Goal: Share content: Share content

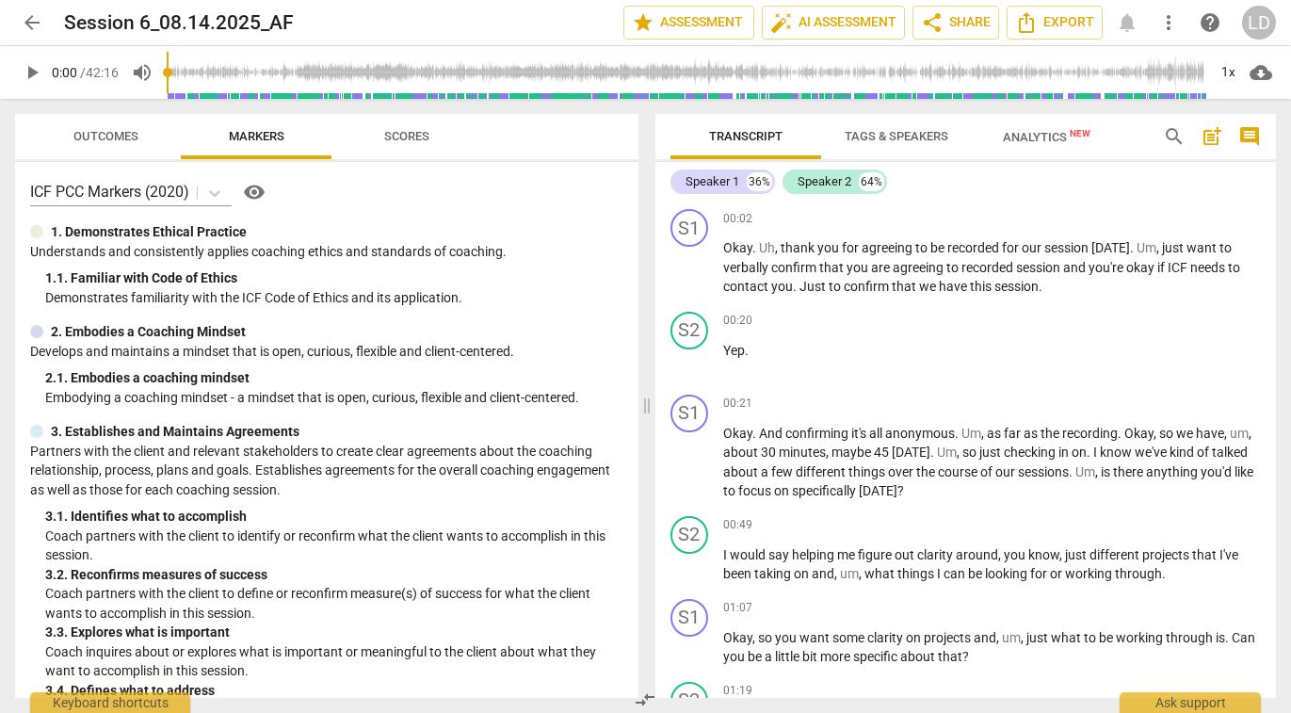
click at [409, 139] on span "Scores" at bounding box center [406, 136] width 45 height 14
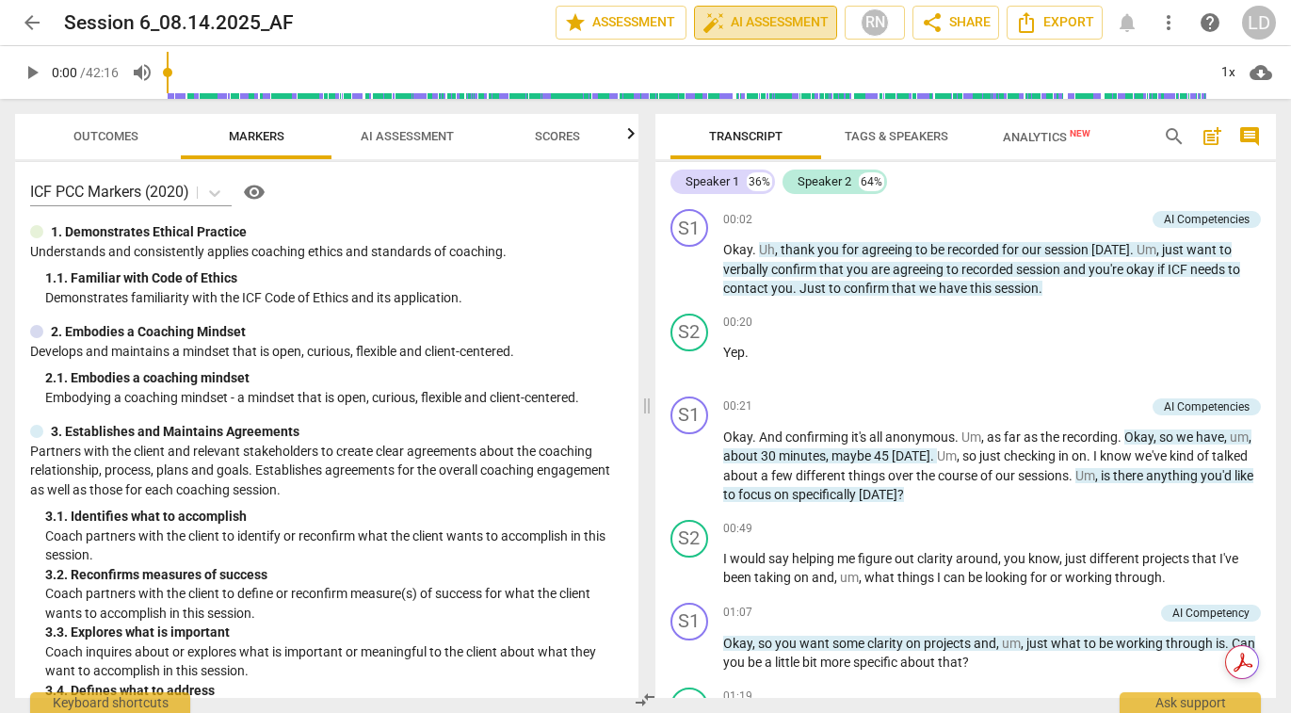
click at [729, 22] on span "auto_fix_high AI Assessment" at bounding box center [765, 22] width 126 height 23
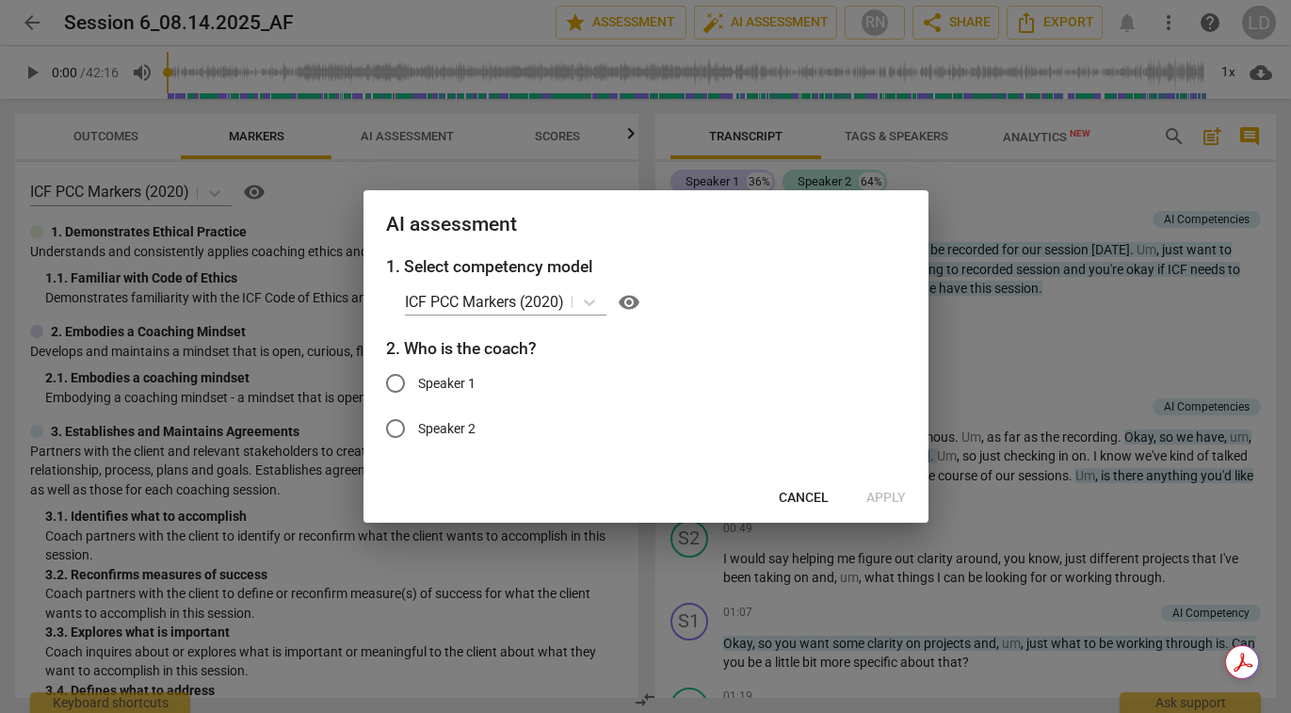
click at [472, 379] on span "Speaker 1" at bounding box center [446, 384] width 57 height 20
click at [418, 379] on input "Speaker 1" at bounding box center [395, 383] width 45 height 45
radio input "true"
click at [875, 491] on span "Apply" at bounding box center [886, 498] width 40 height 19
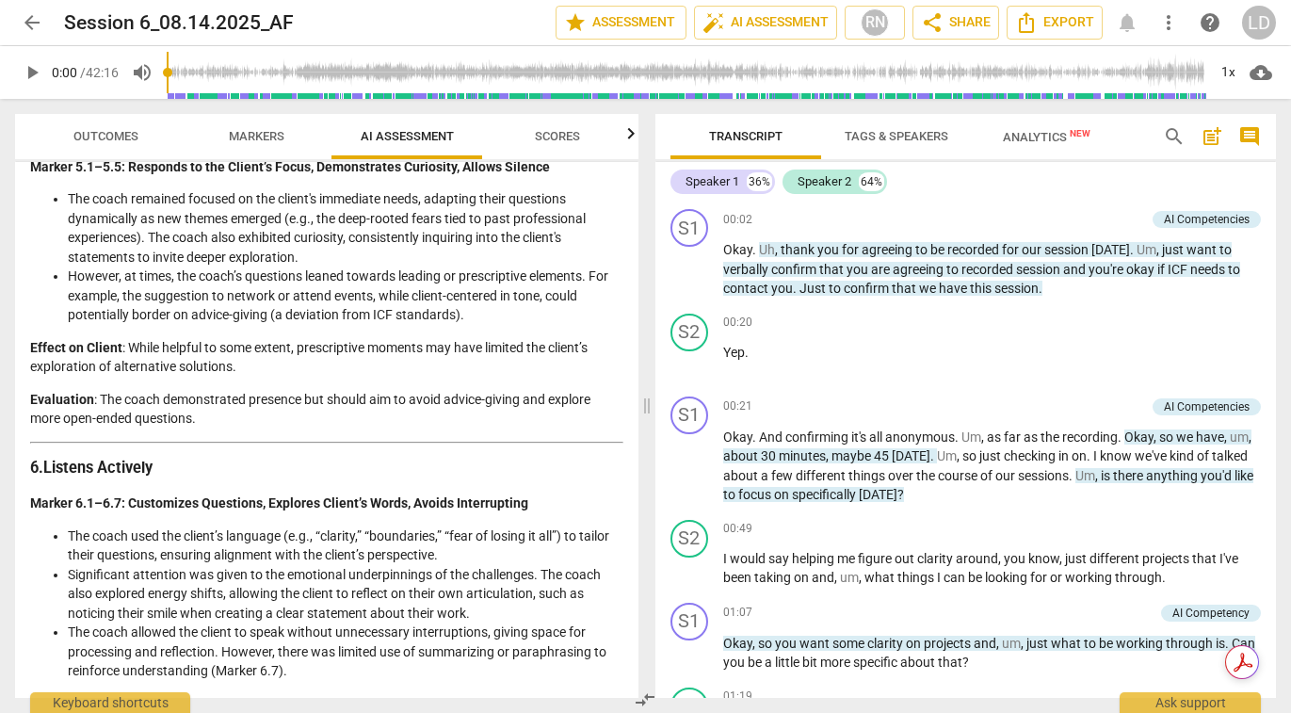
scroll to position [1636, 0]
click at [542, 150] on button "Scores" at bounding box center [557, 136] width 151 height 45
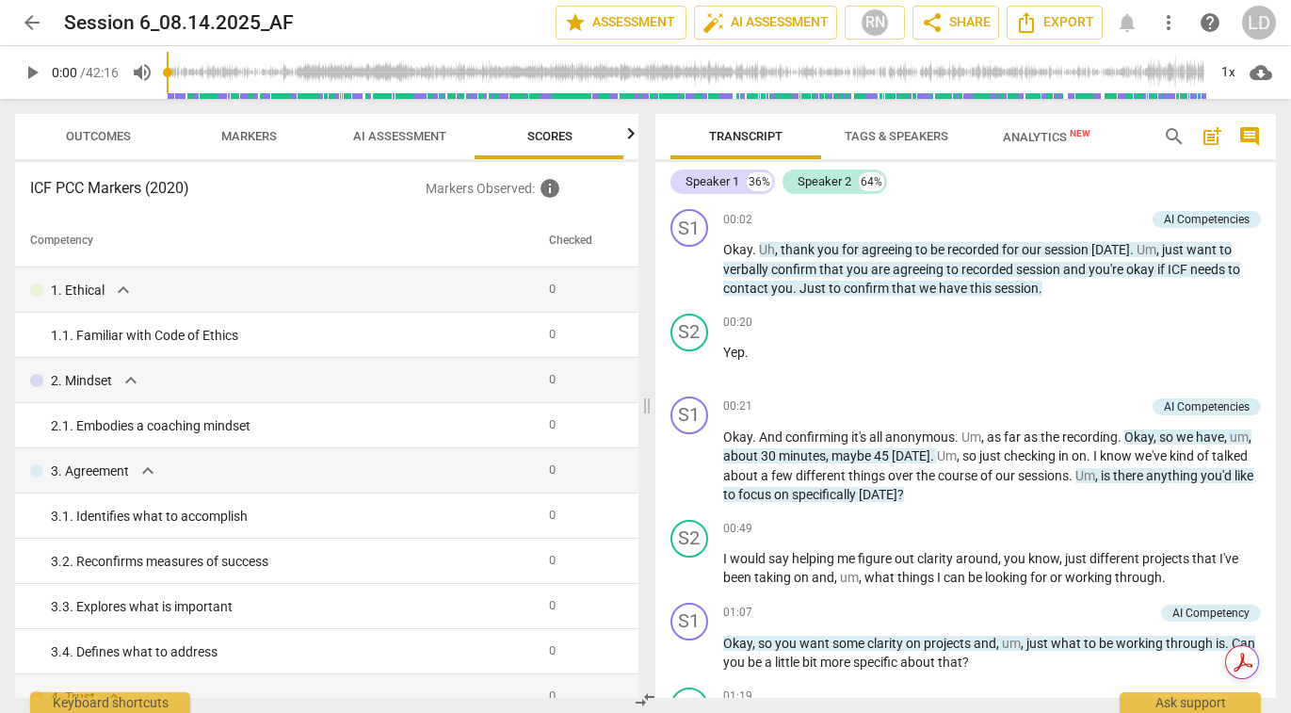
scroll to position [0, 9]
click at [555, 190] on span "info" at bounding box center [550, 188] width 23 height 23
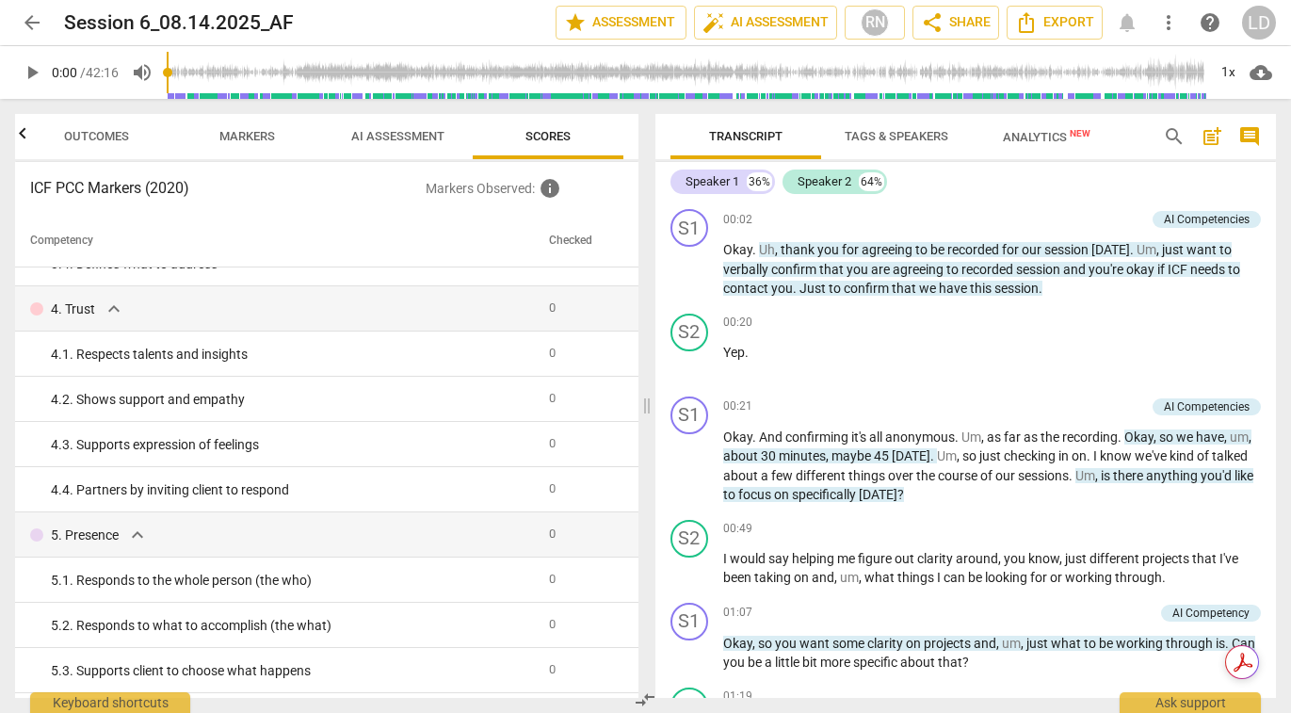
scroll to position [266, 0]
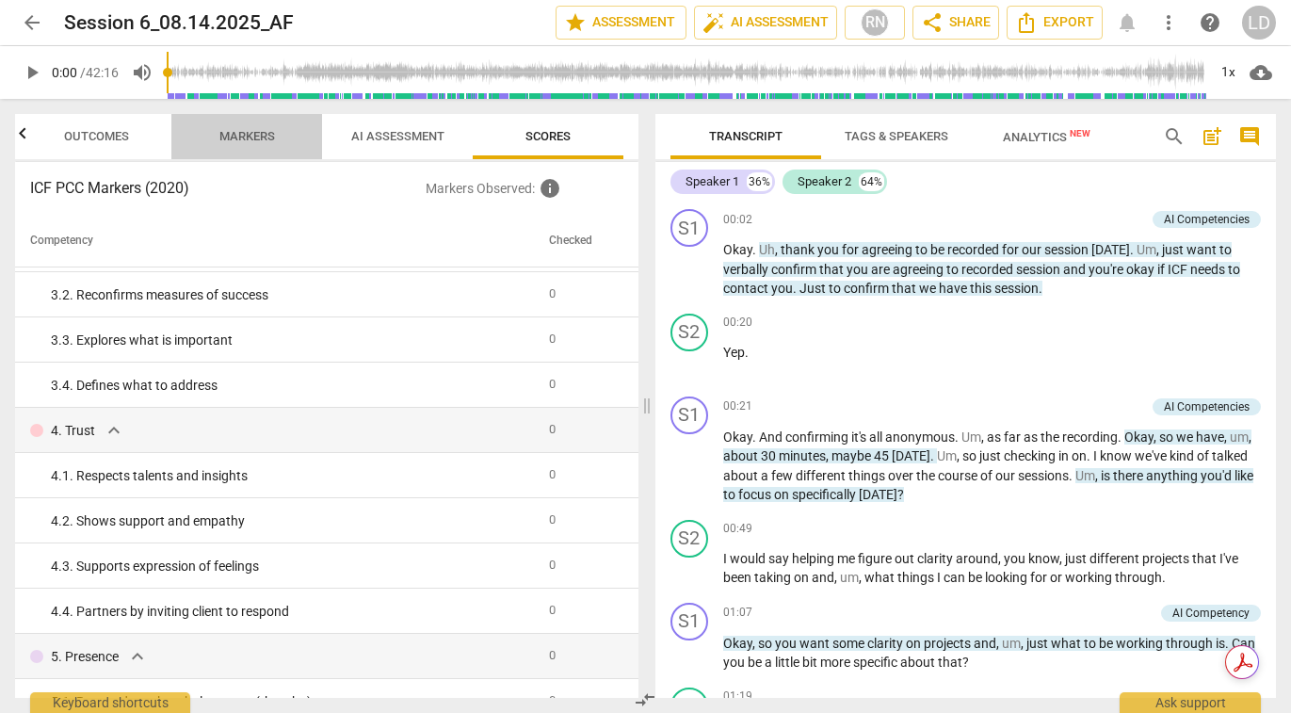
click at [234, 133] on span "Markers" at bounding box center [247, 136] width 56 height 14
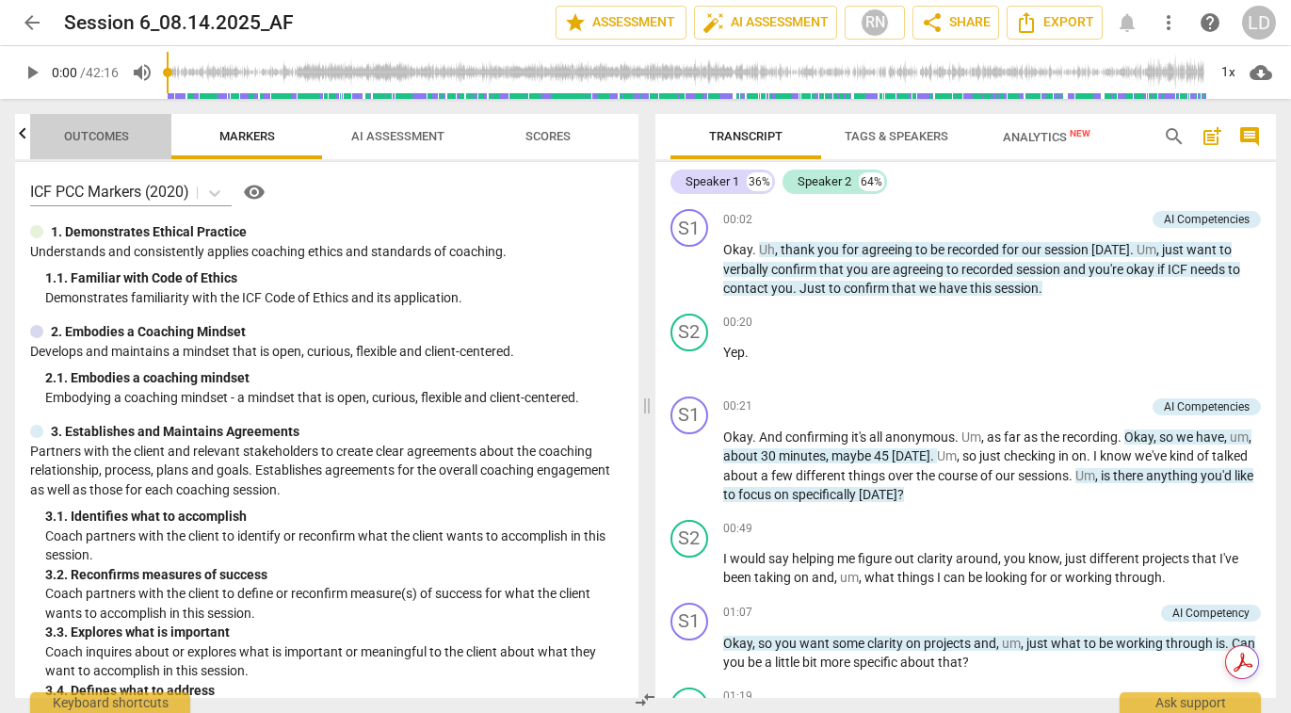
click at [101, 135] on span "Outcomes" at bounding box center [96, 136] width 65 height 14
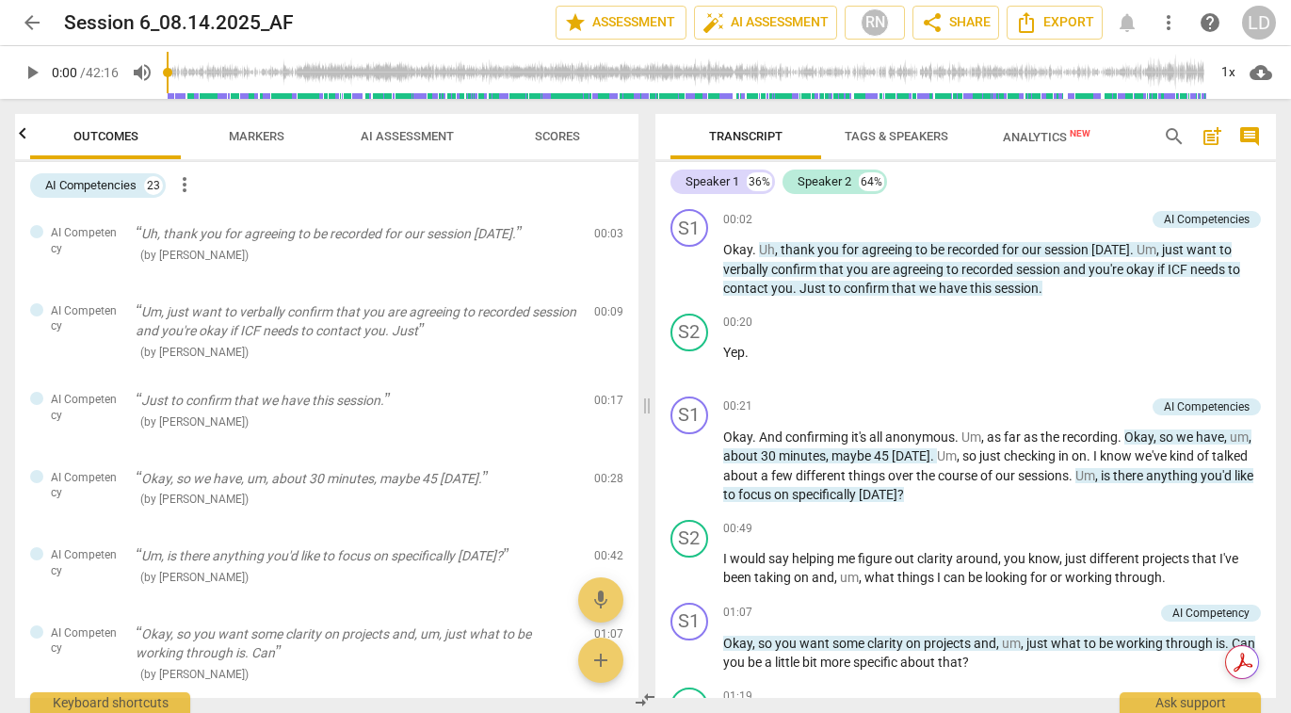
scroll to position [0, 0]
click at [409, 127] on span "AI Assessment" at bounding box center [407, 136] width 138 height 25
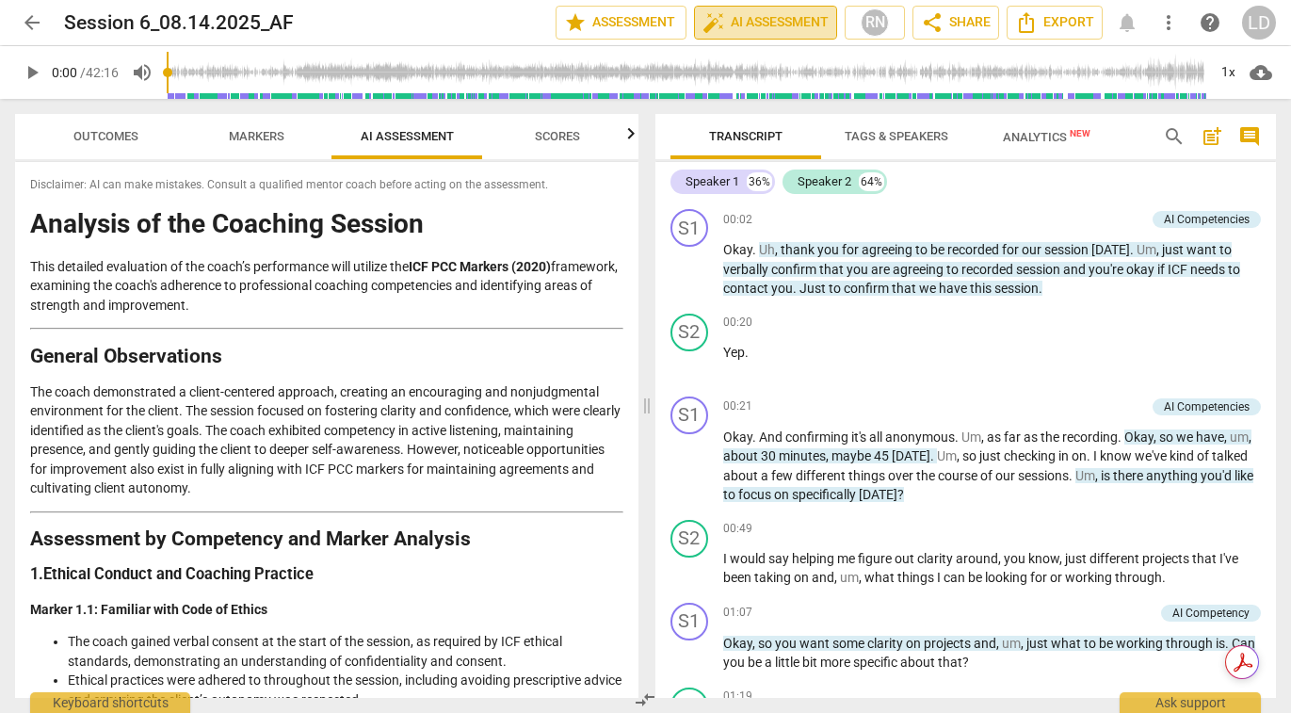
click at [750, 23] on span "auto_fix_high AI Assessment" at bounding box center [765, 22] width 126 height 23
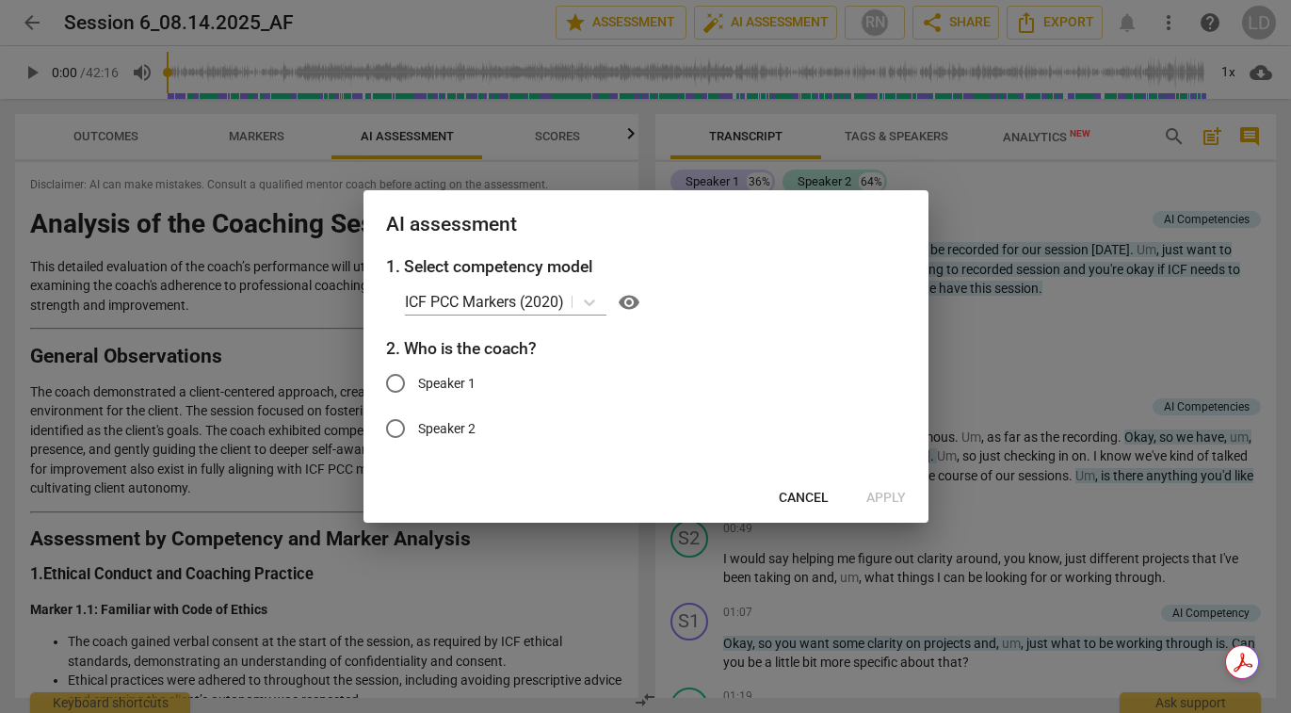
click at [458, 385] on span "Speaker 1" at bounding box center [446, 384] width 57 height 20
click at [418, 385] on input "Speaker 1" at bounding box center [395, 383] width 45 height 45
radio input "true"
click at [886, 494] on span "Apply" at bounding box center [886, 498] width 40 height 19
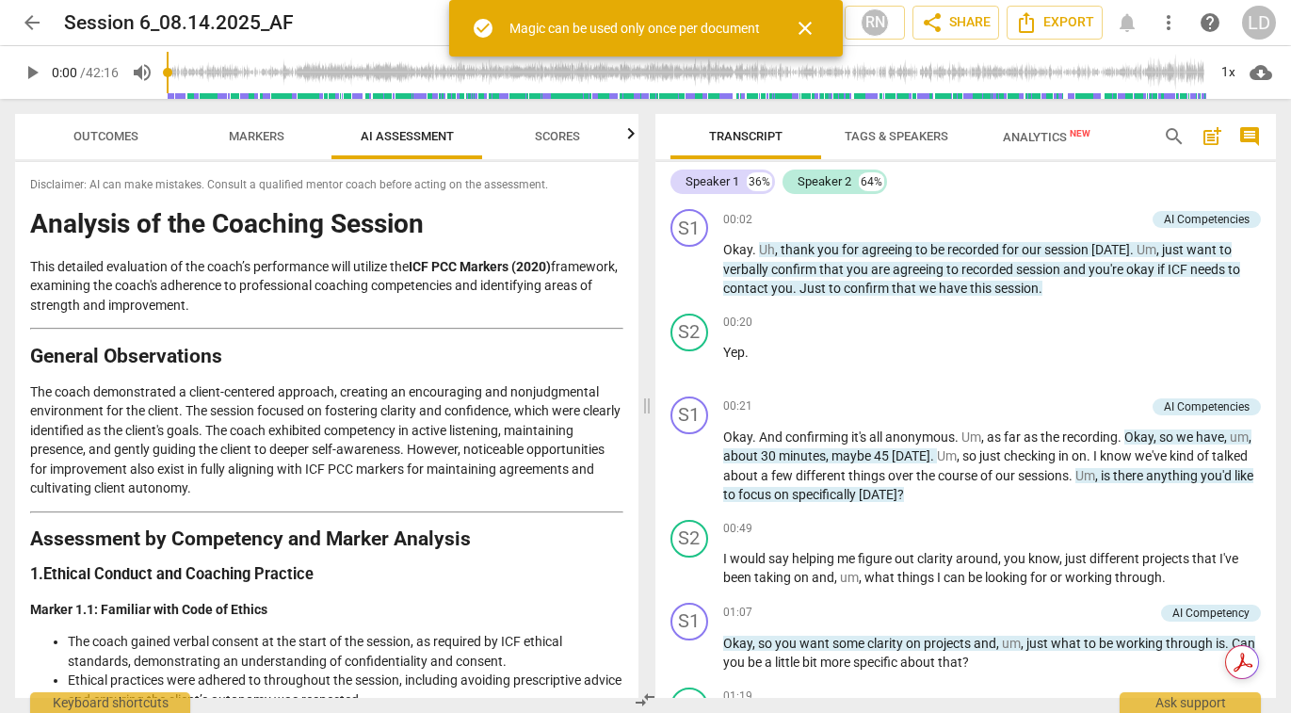
click at [565, 150] on button "Scores" at bounding box center [557, 136] width 151 height 45
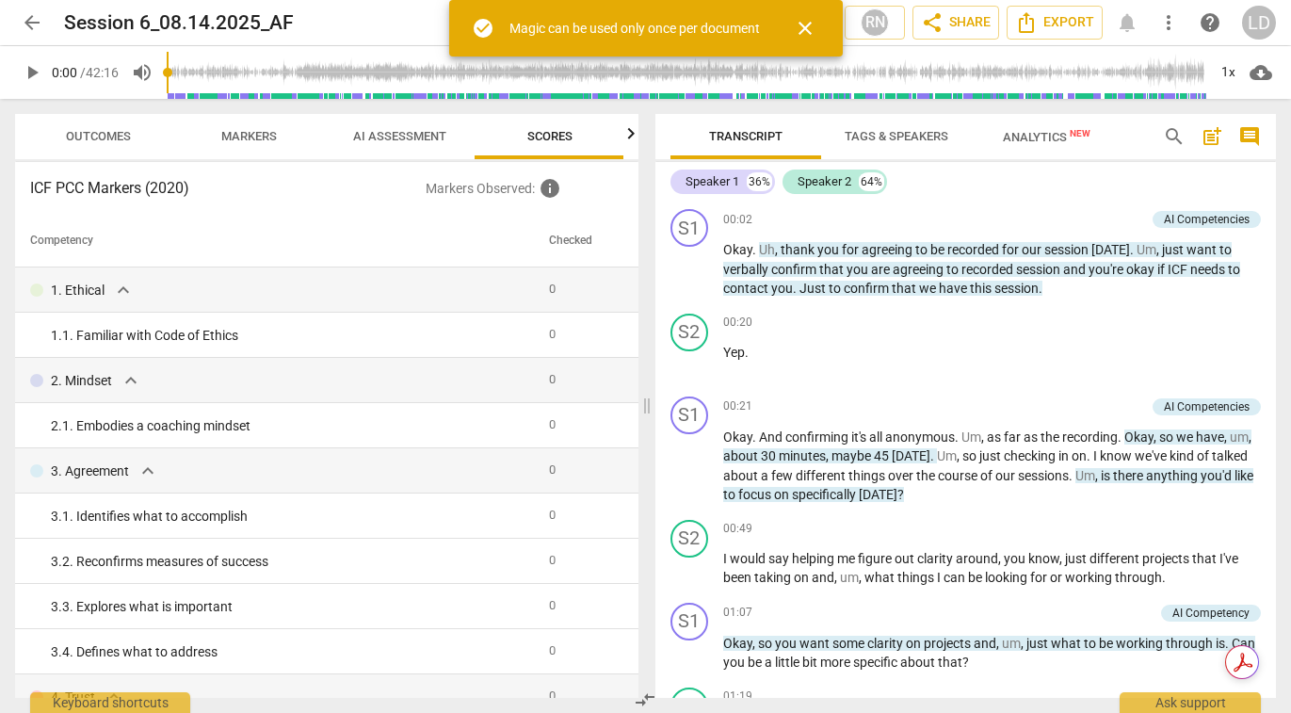
scroll to position [0, 9]
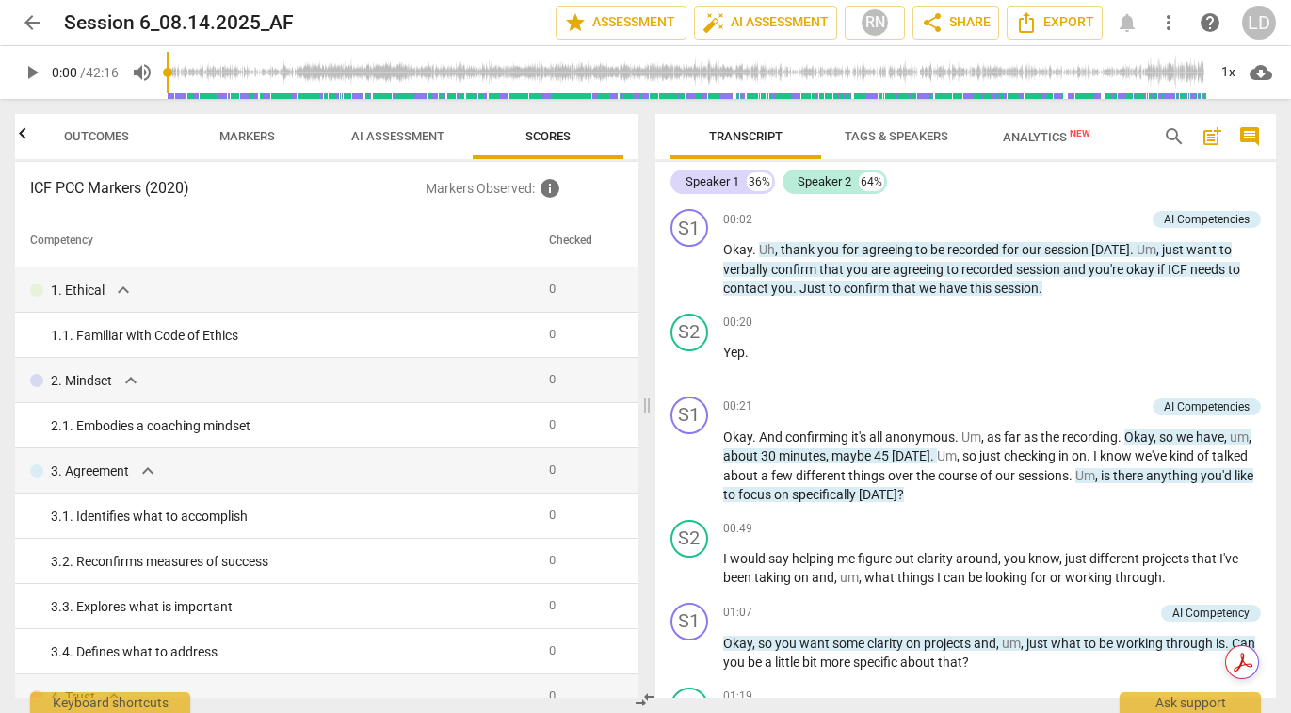
click at [1036, 137] on span "Analytics New" at bounding box center [1047, 137] width 88 height 14
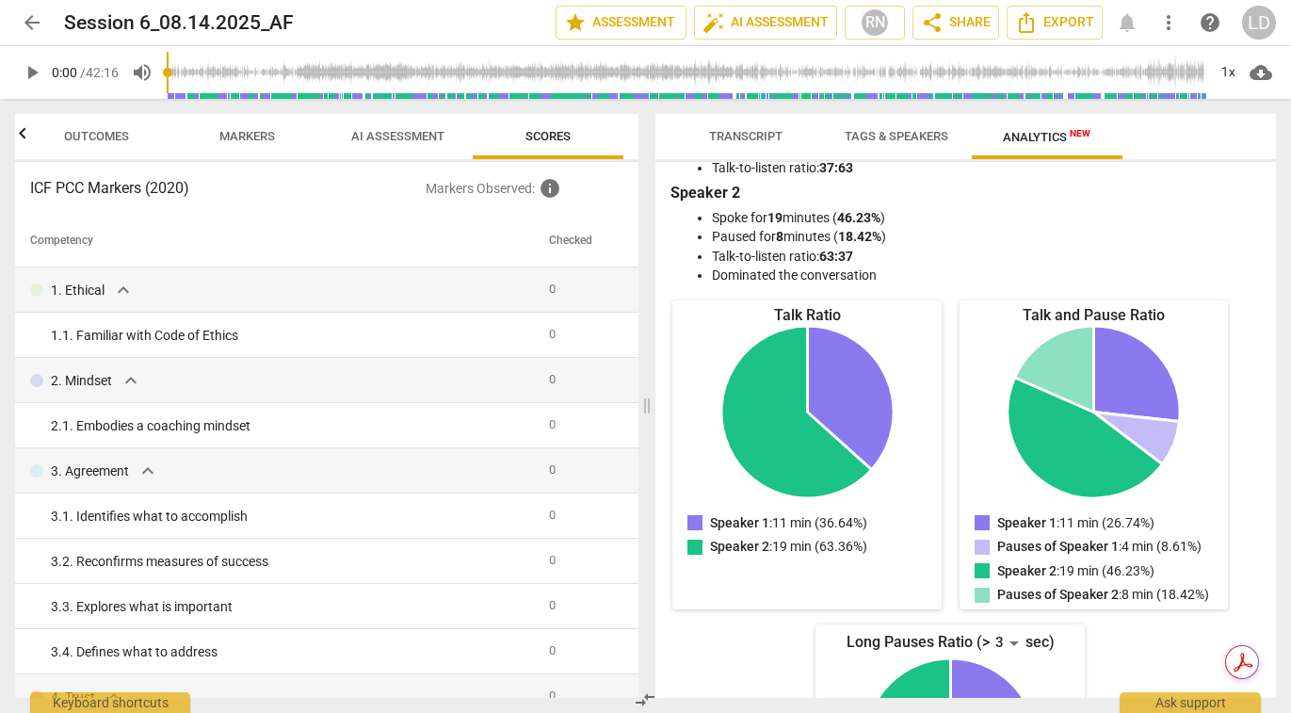
scroll to position [0, 0]
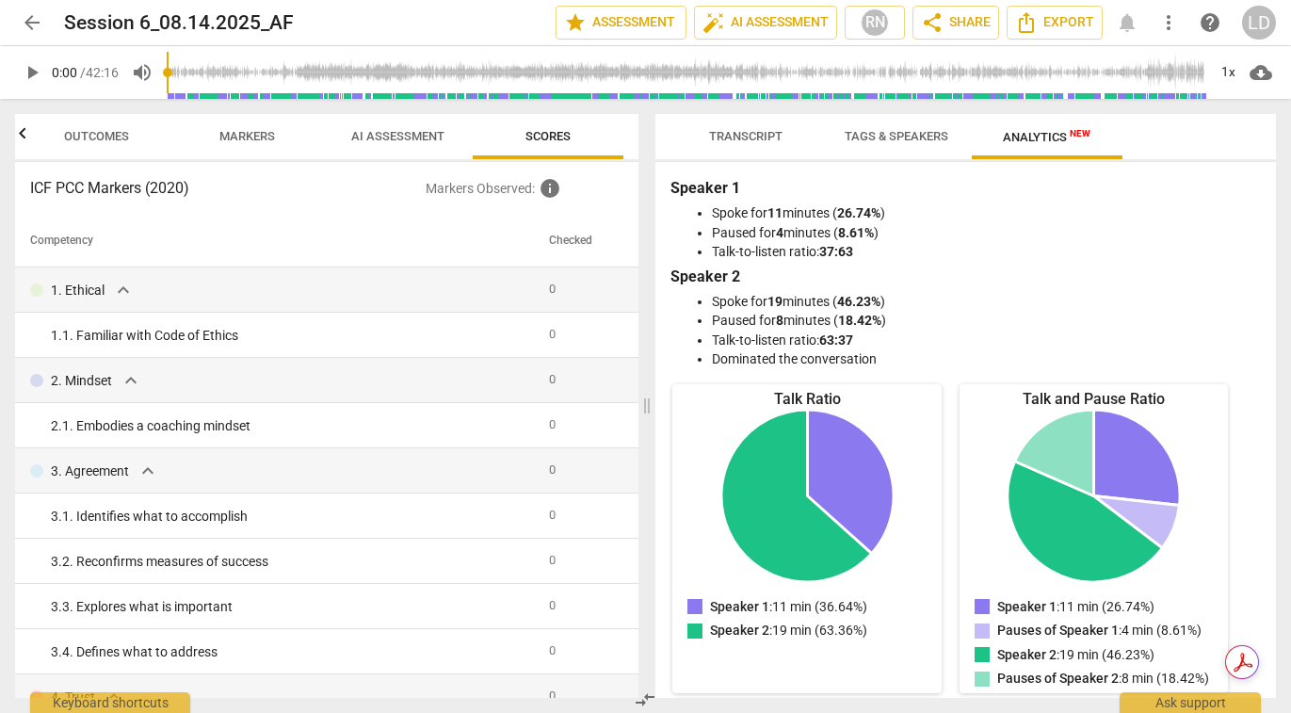
click at [888, 150] on button "Tags & Speakers" at bounding box center [896, 136] width 151 height 45
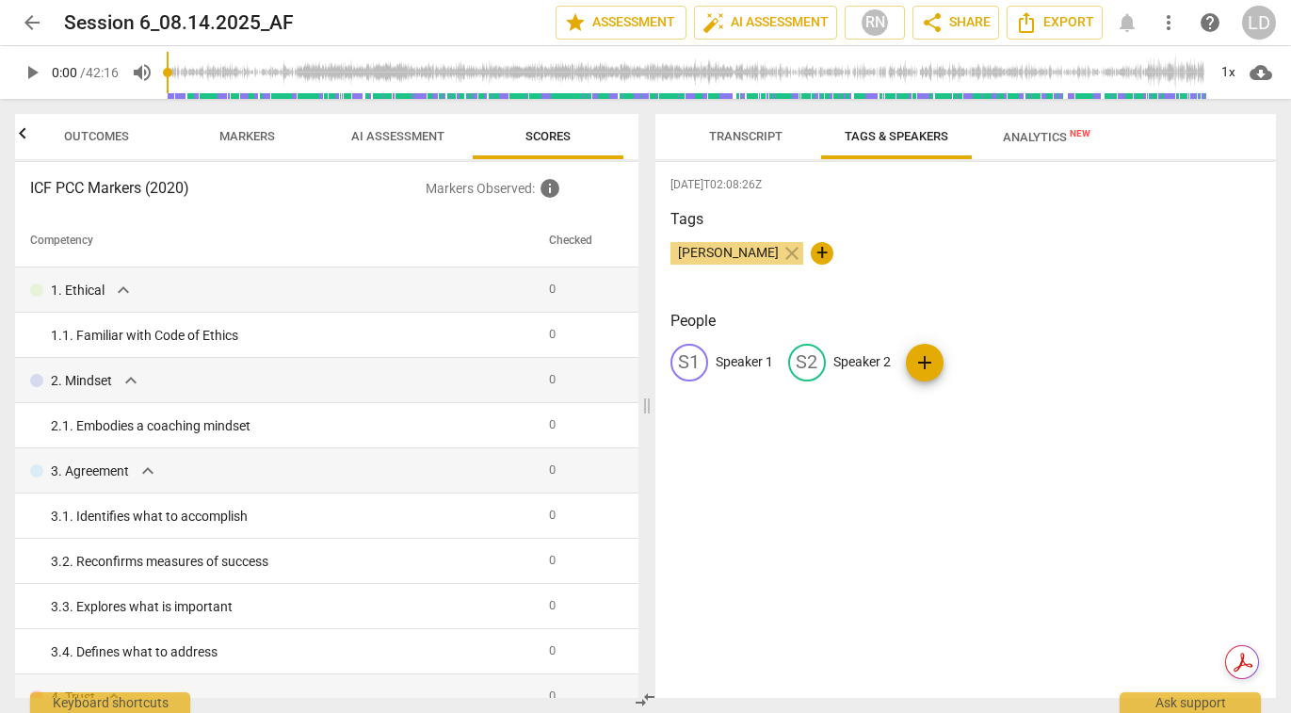
click at [745, 137] on span "Transcript" at bounding box center [745, 136] width 73 height 14
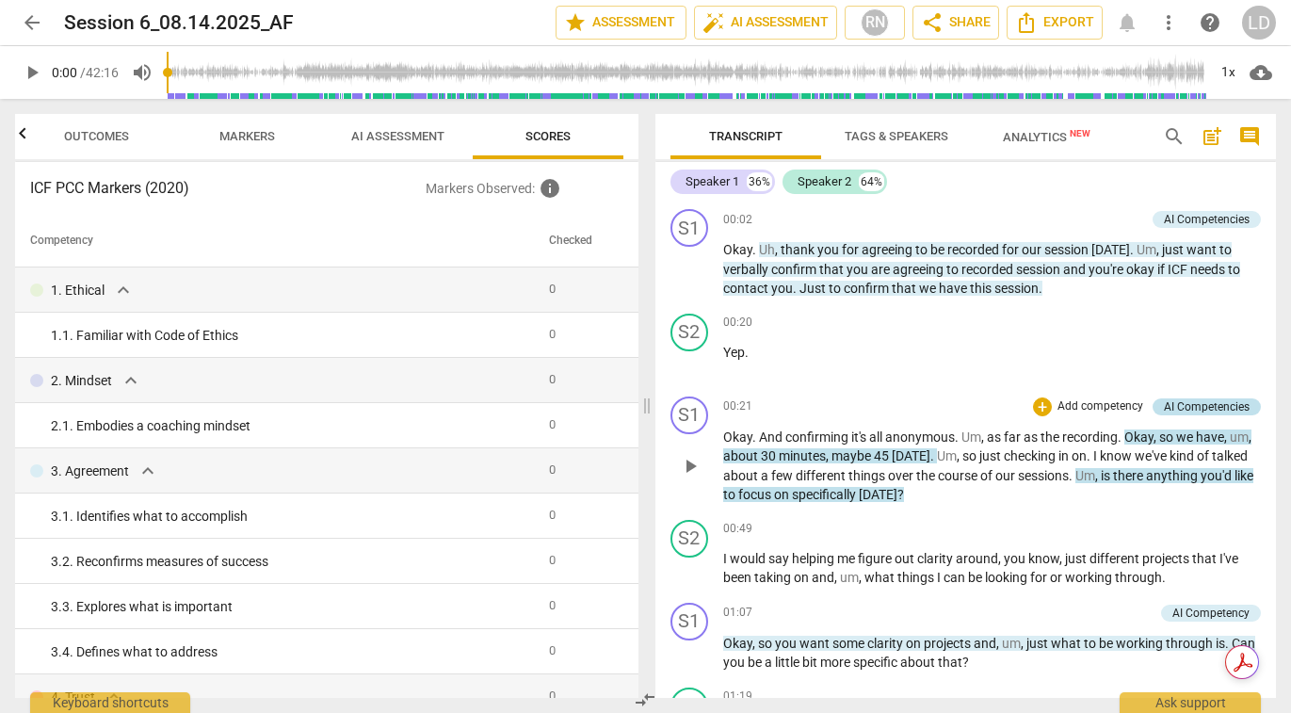
click at [1193, 401] on div "AI Competencies" at bounding box center [1207, 406] width 86 height 17
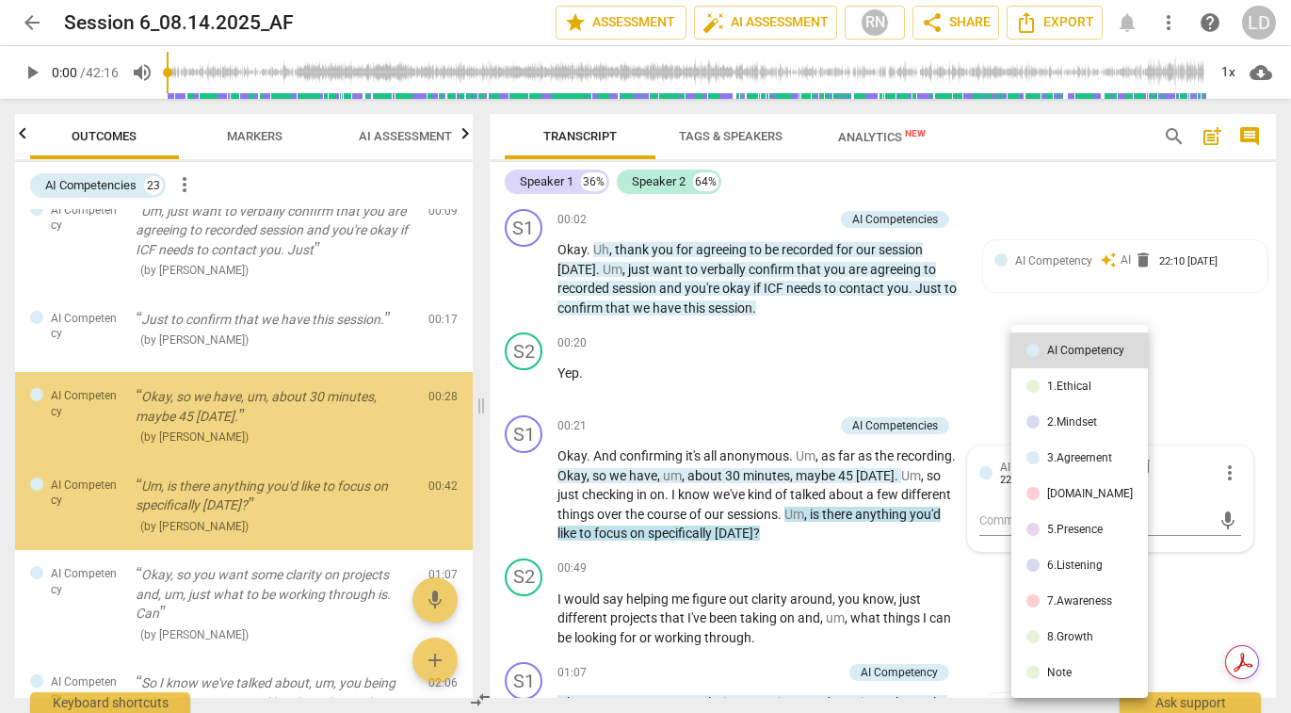
scroll to position [117, 0]
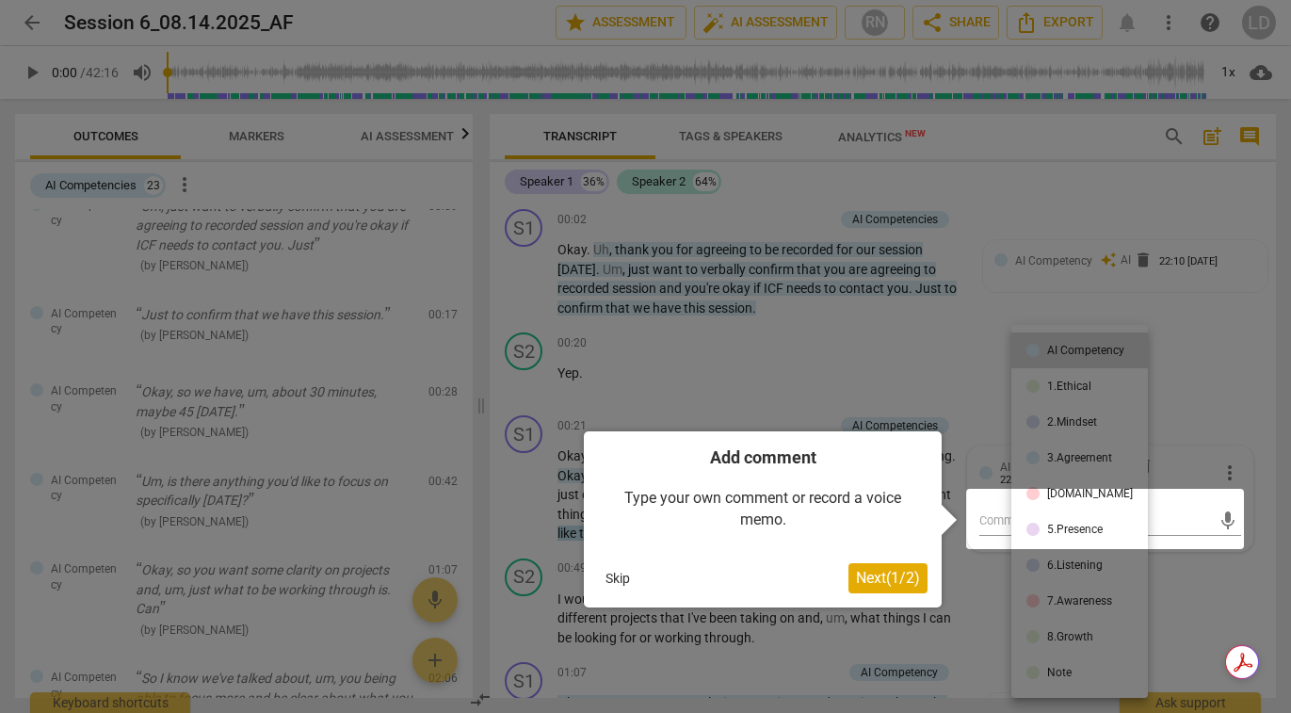
click at [1215, 380] on div at bounding box center [645, 356] width 1291 height 713
click at [621, 574] on button "Skip" at bounding box center [618, 578] width 40 height 28
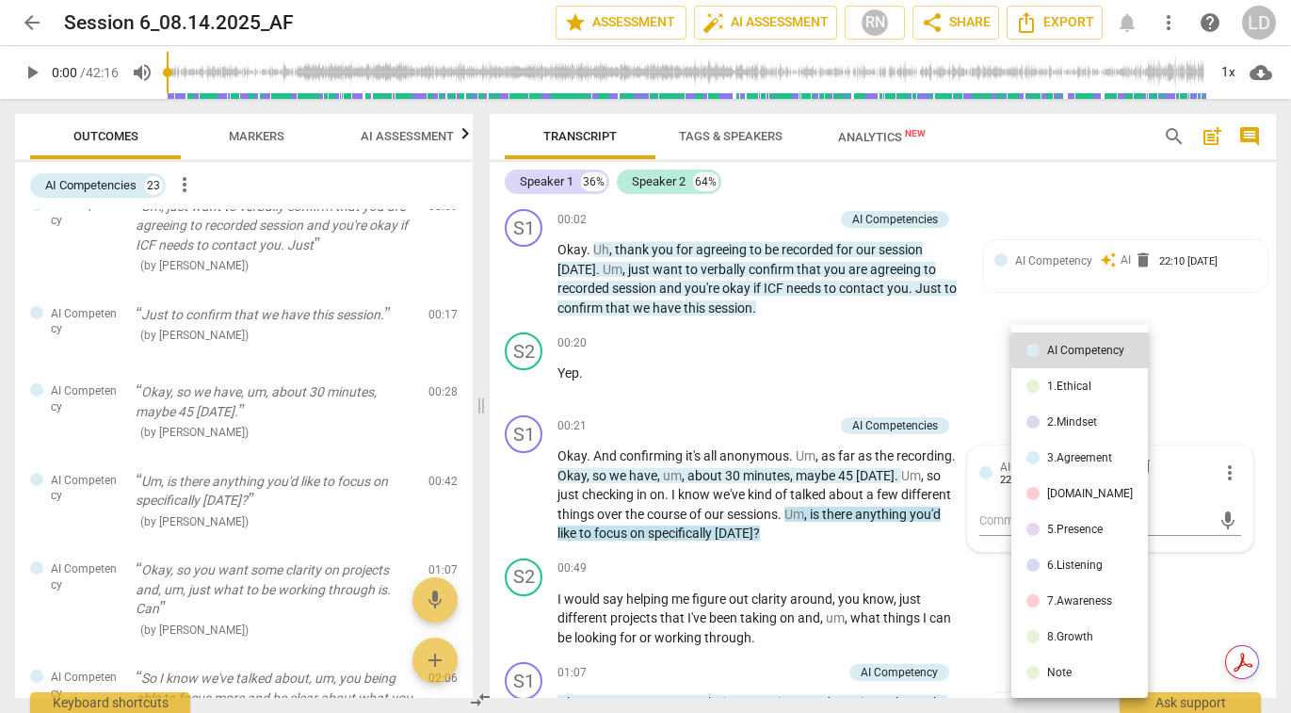
click at [725, 370] on div at bounding box center [645, 356] width 1291 height 713
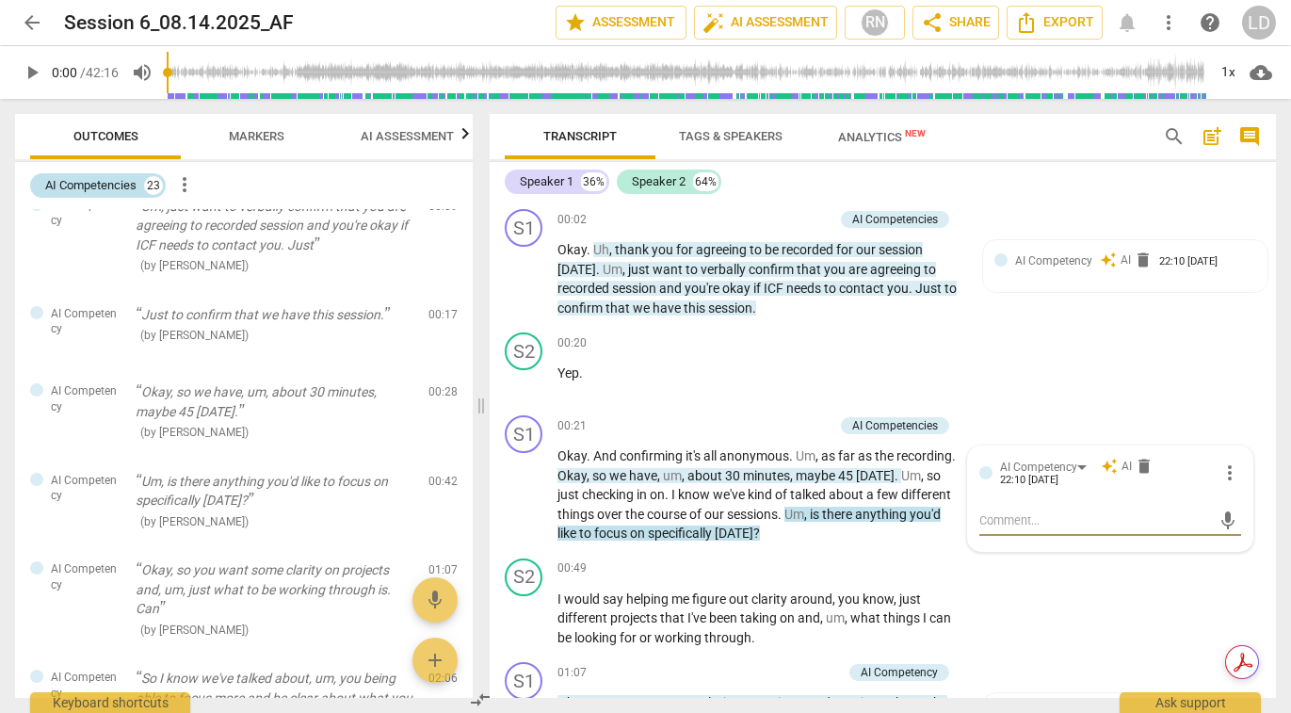
click at [124, 190] on div "AI Competencies" at bounding box center [90, 185] width 91 height 19
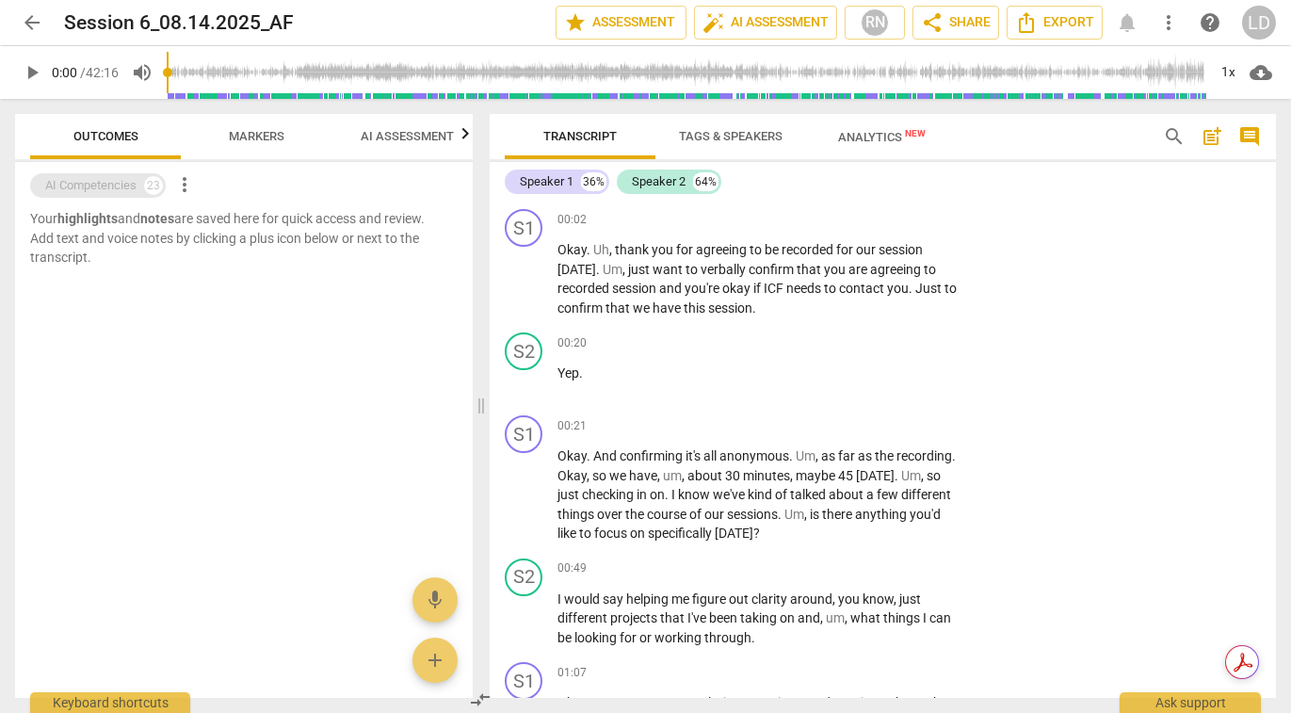
scroll to position [0, 0]
click at [109, 186] on div "AI Competencies" at bounding box center [90, 185] width 91 height 19
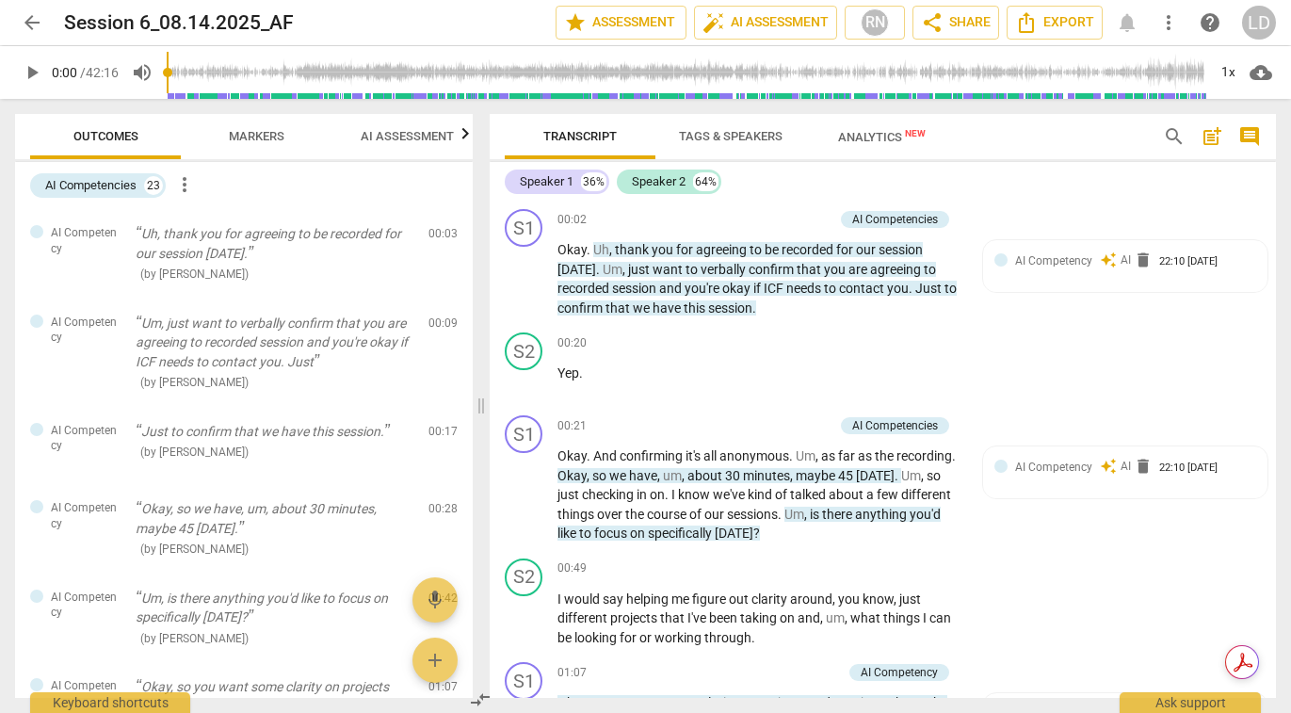
click at [266, 133] on span "Markers" at bounding box center [257, 136] width 56 height 14
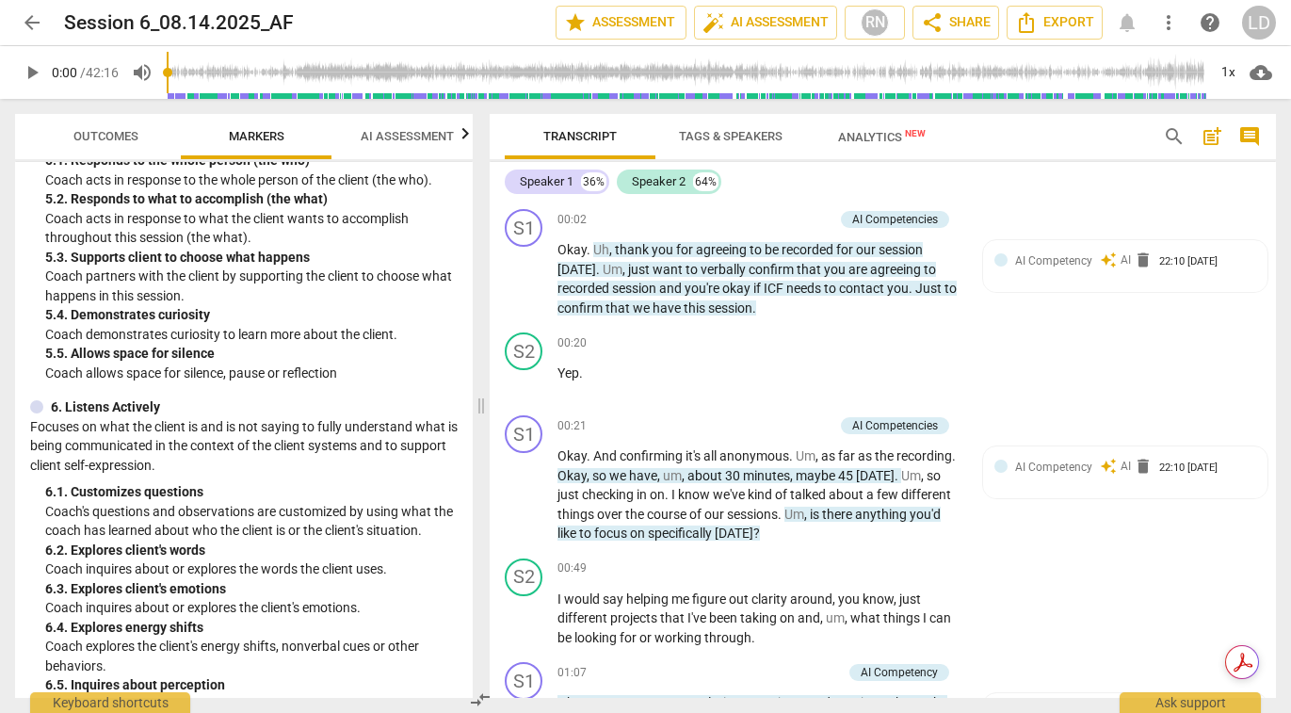
scroll to position [1097, 0]
click at [396, 146] on span "AI Assessment" at bounding box center [407, 136] width 138 height 25
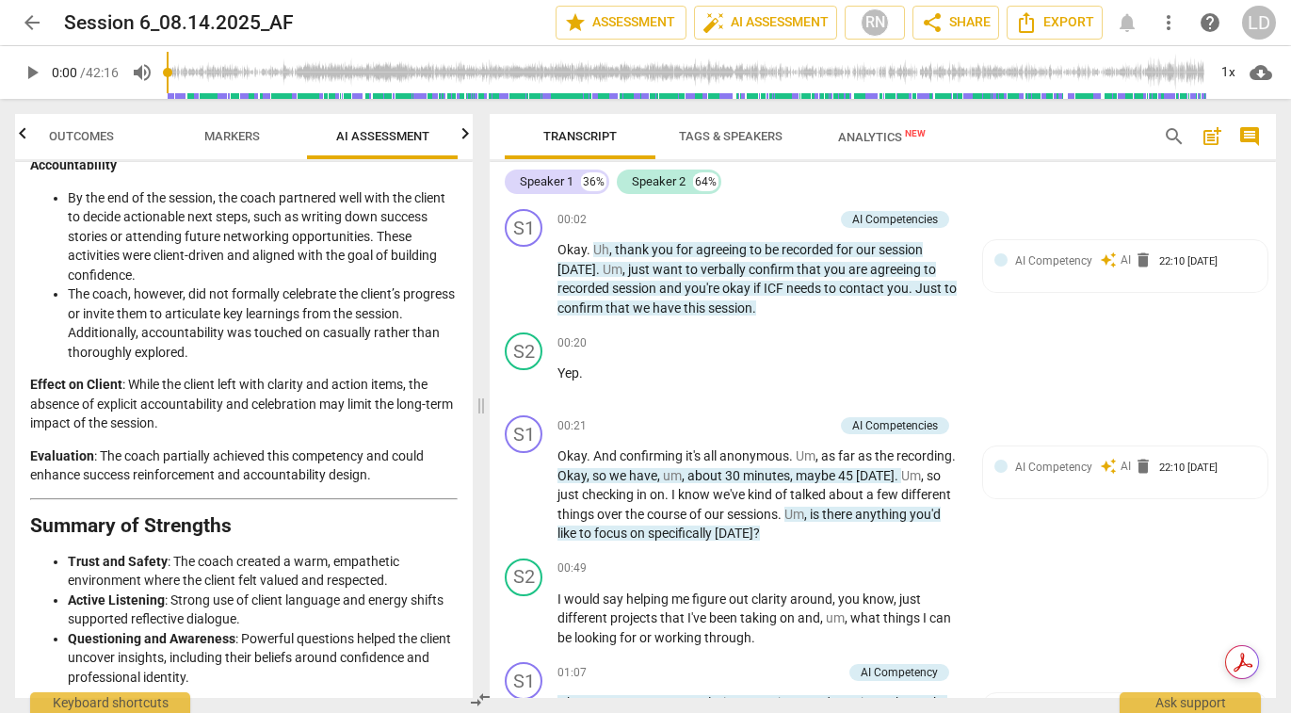
scroll to position [3757, 0]
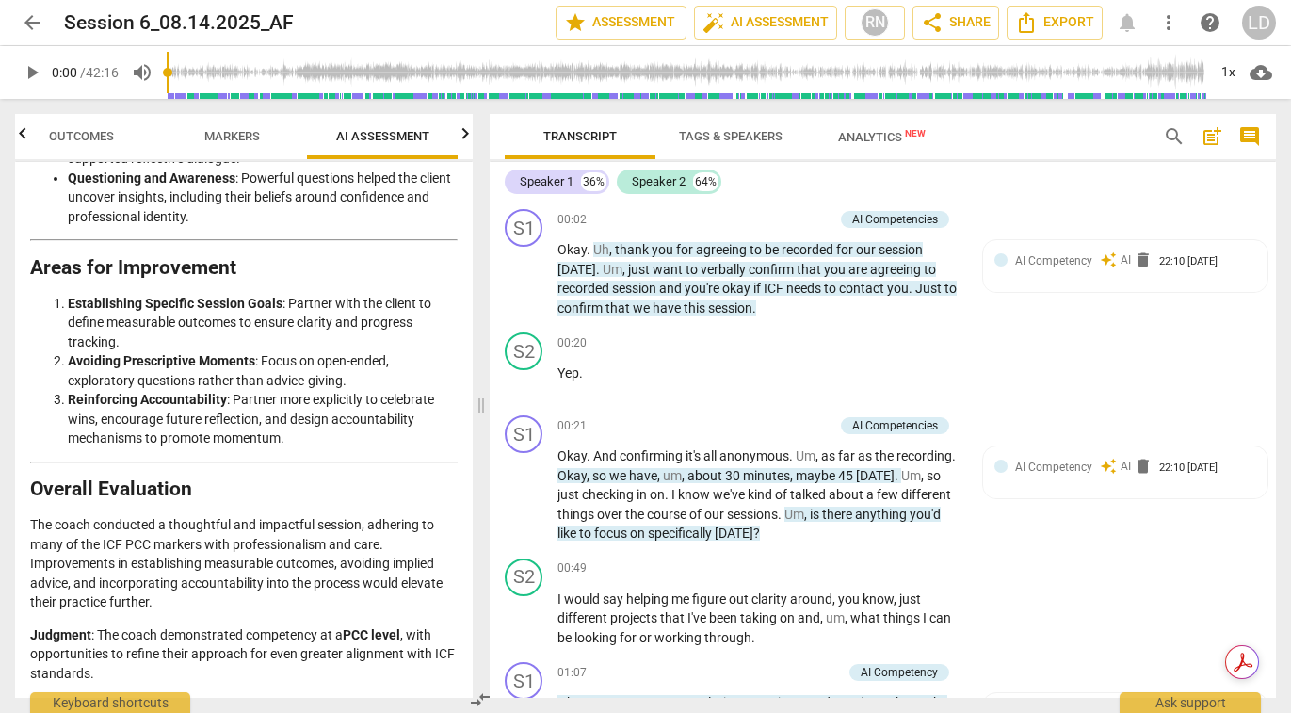
click at [461, 141] on icon "button" at bounding box center [465, 133] width 23 height 23
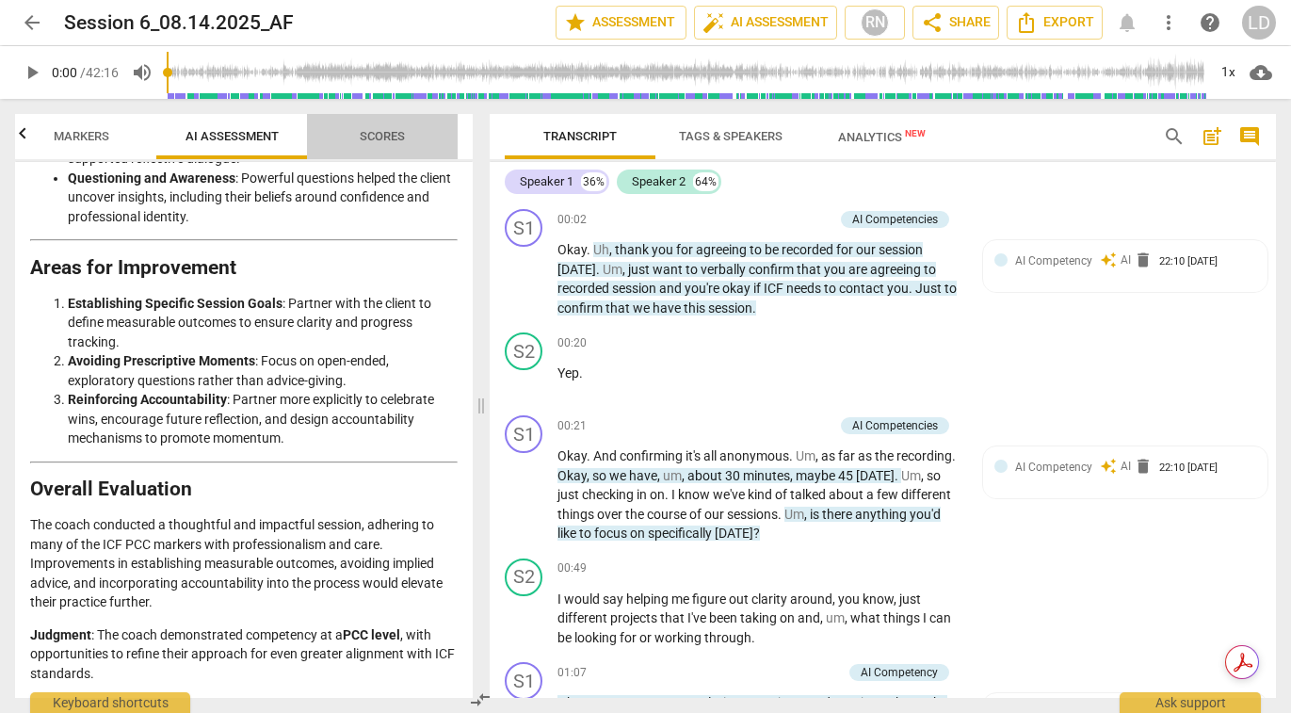
click at [395, 139] on span "Scores" at bounding box center [382, 136] width 45 height 14
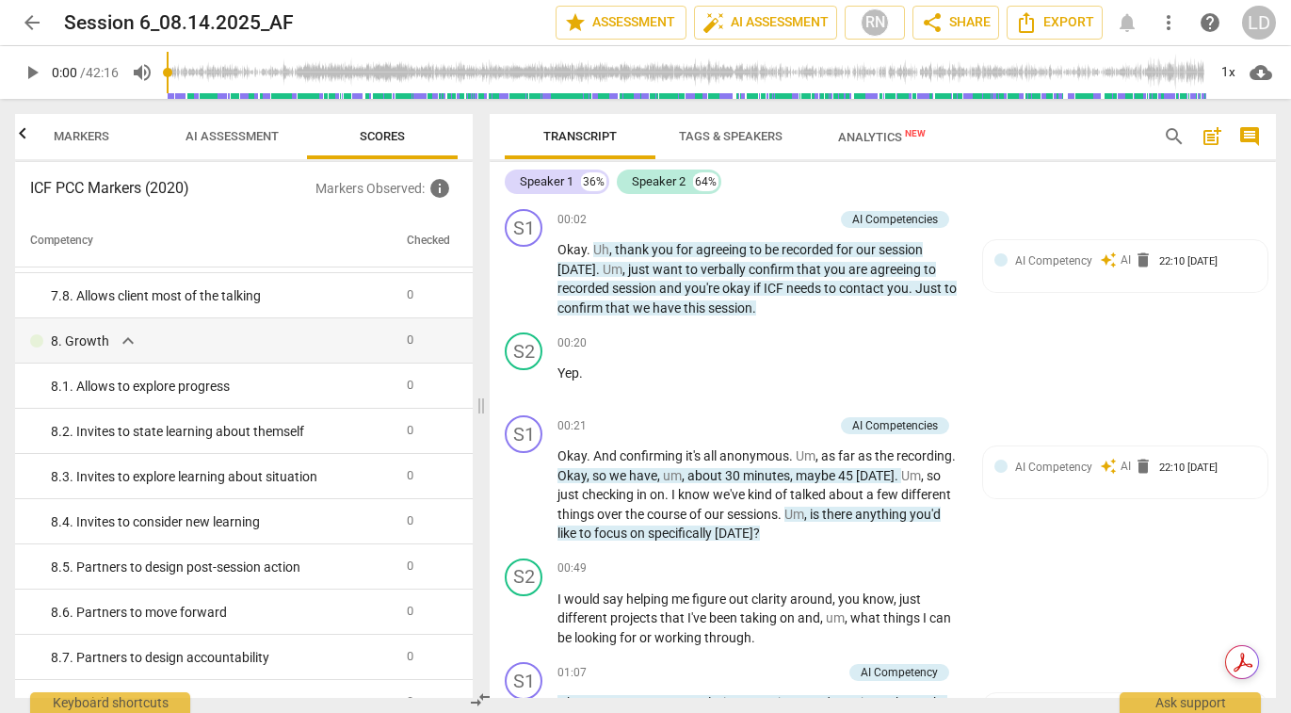
scroll to position [1703, 0]
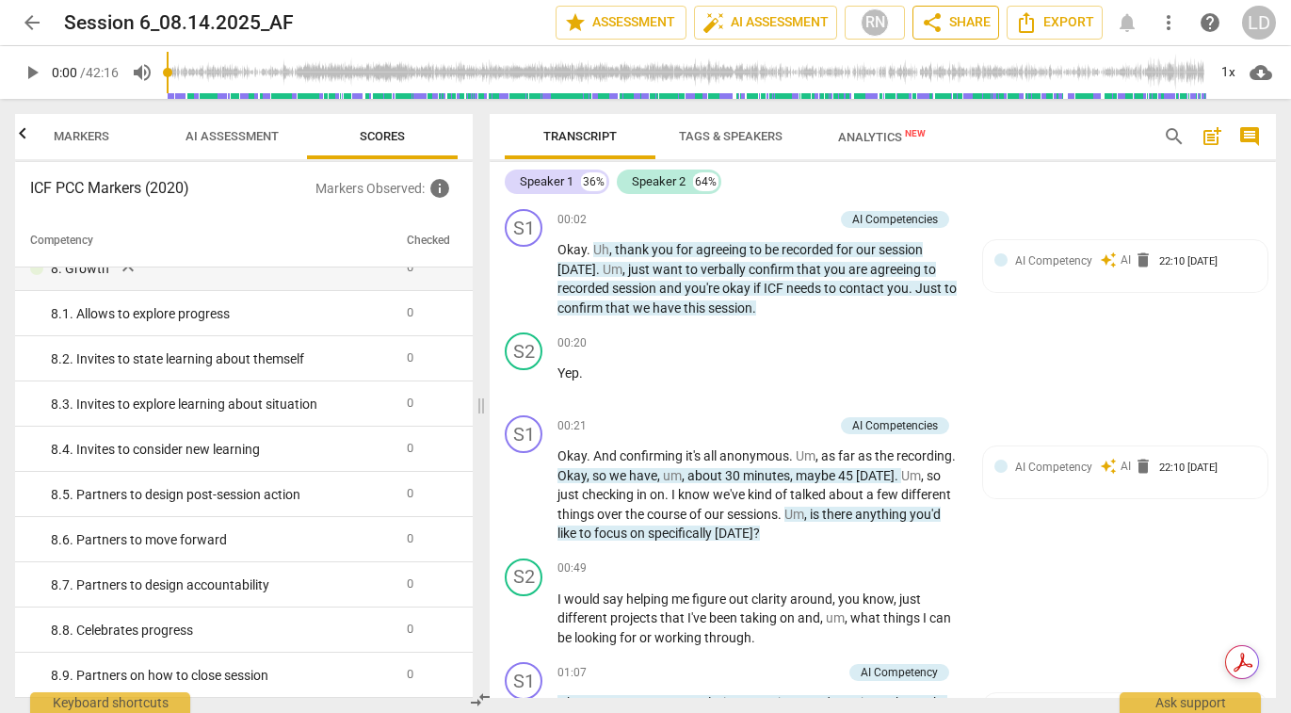
click at [958, 24] on span "share Share" at bounding box center [956, 22] width 70 height 23
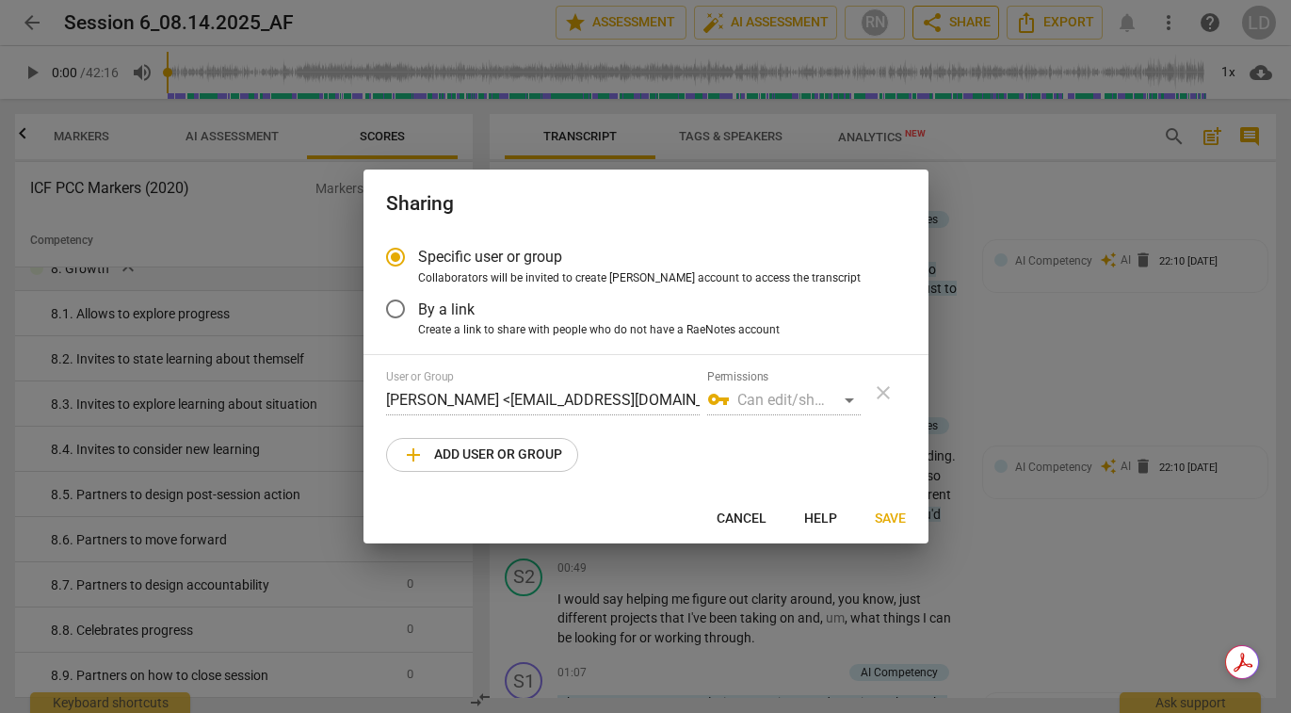
radio input "false"
click at [472, 306] on span "By a link" at bounding box center [446, 310] width 56 height 22
click at [418, 306] on input "By a link" at bounding box center [395, 308] width 45 height 45
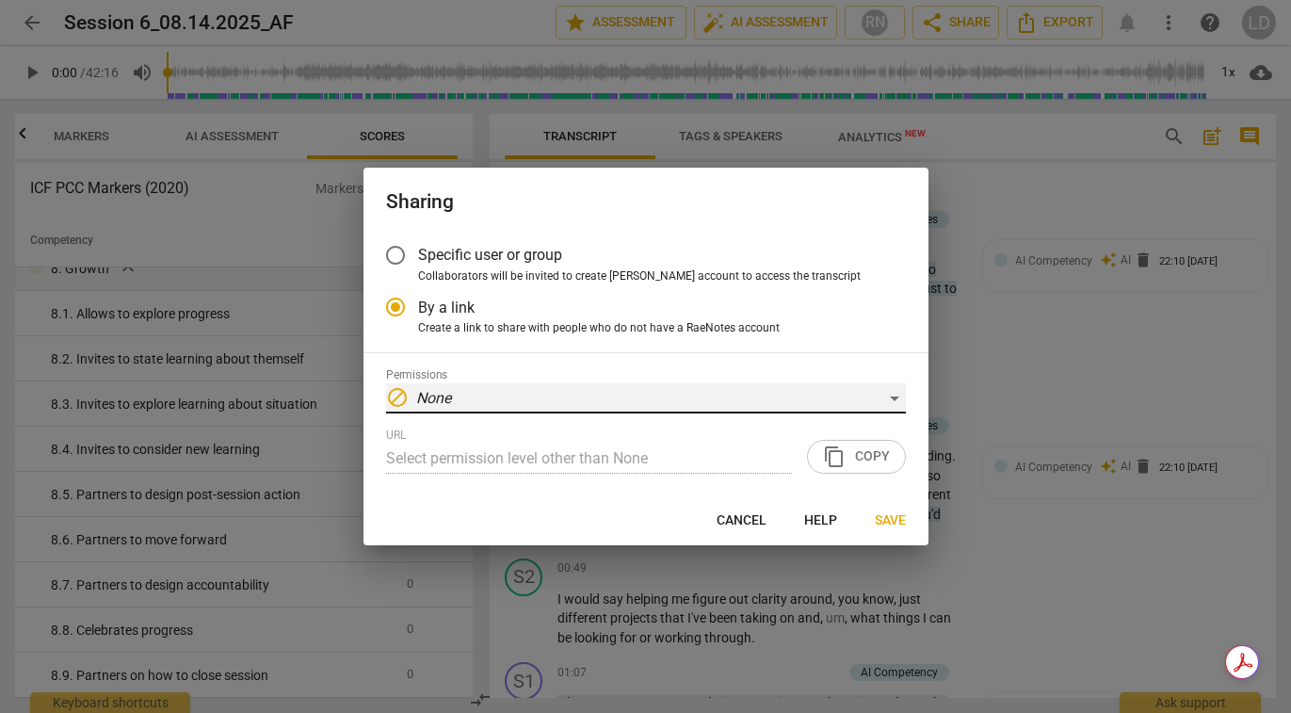
click at [607, 389] on div "block None" at bounding box center [646, 398] width 520 height 30
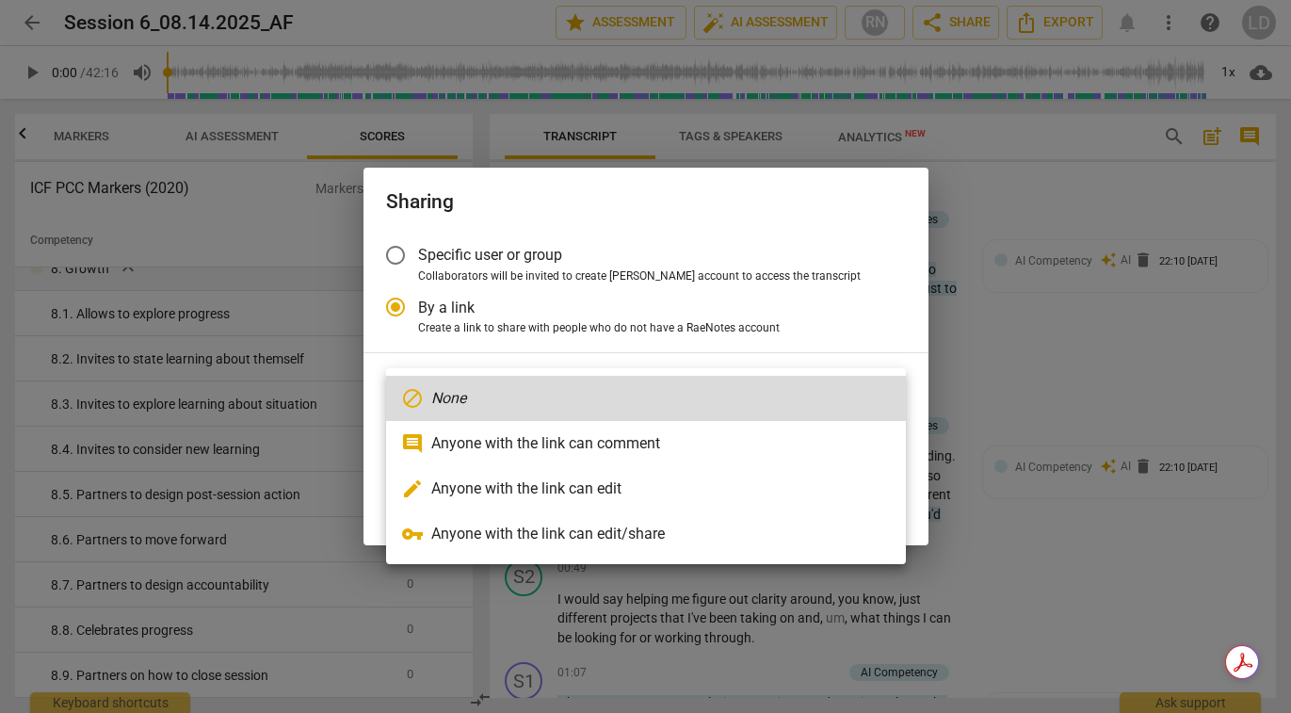
click at [648, 440] on li "comment Anyone with the link can comment" at bounding box center [646, 443] width 520 height 45
radio input "false"
type input "[URL][DOMAIN_NAME]"
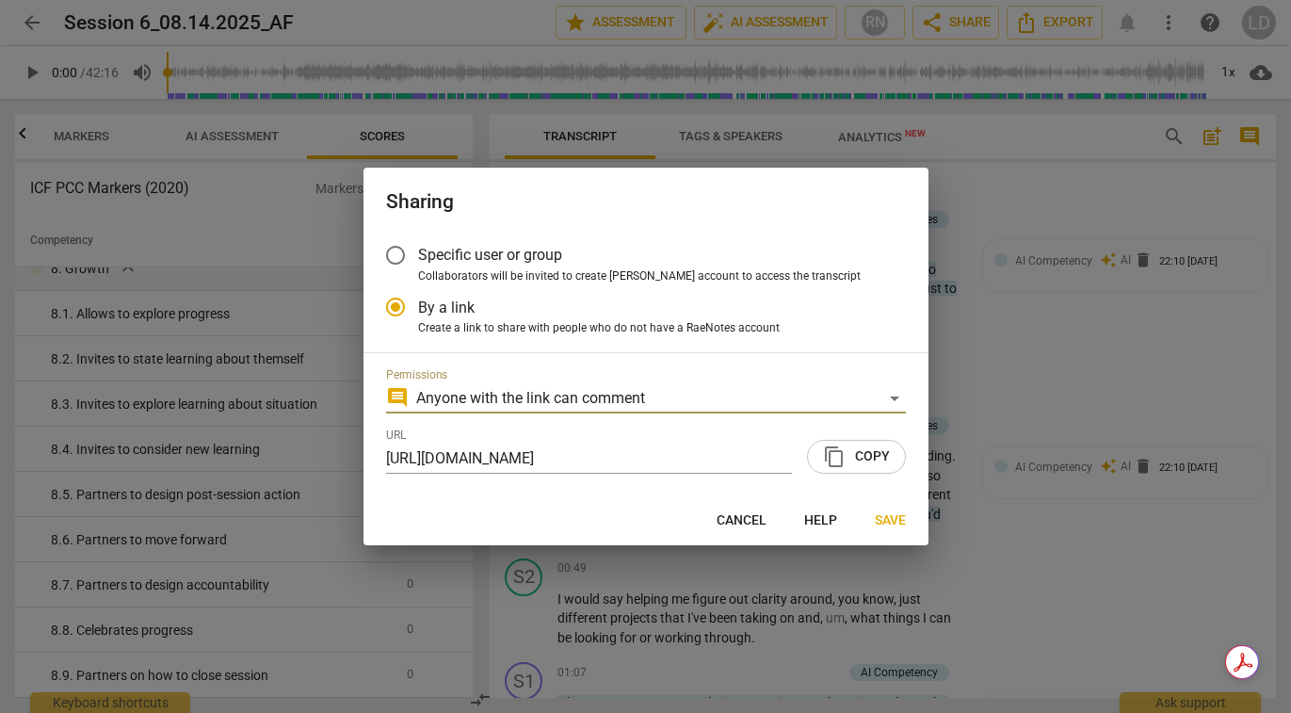
click at [842, 449] on span "content_copy" at bounding box center [834, 456] width 23 height 23
click at [896, 518] on span "Save" at bounding box center [890, 520] width 31 height 19
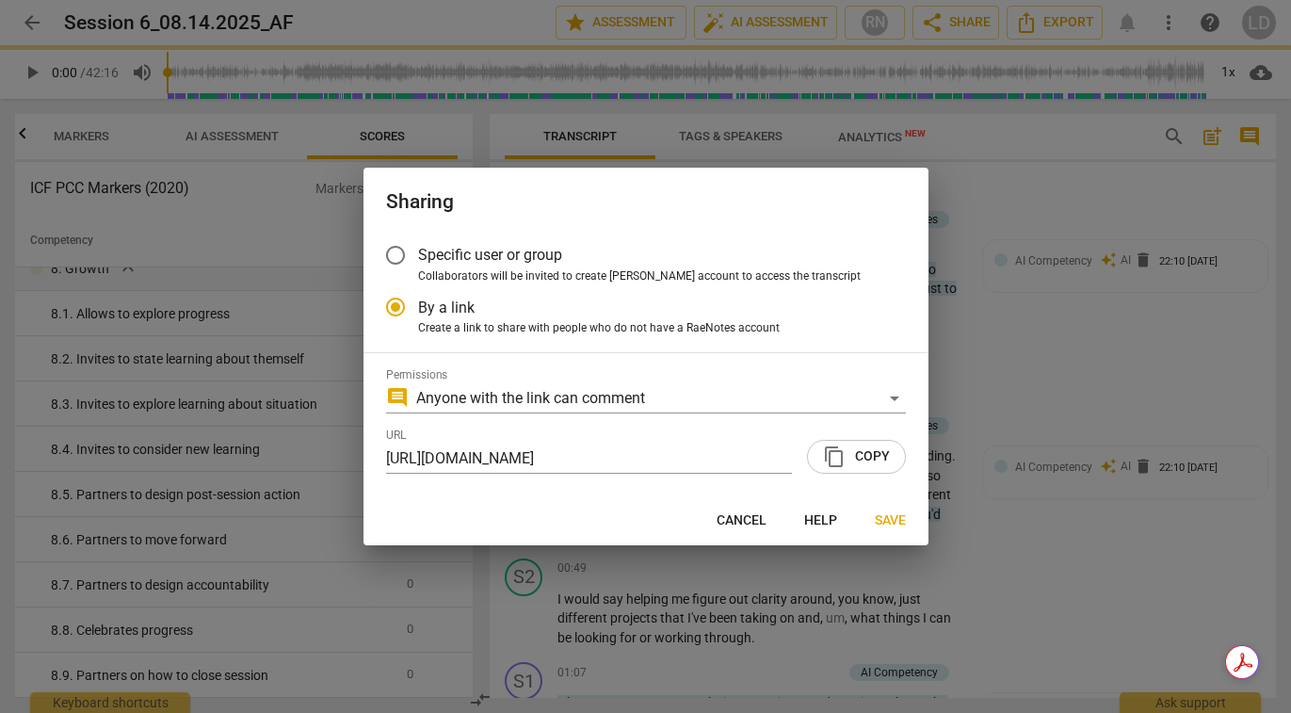
radio input "false"
